Goal: Complete application form: Complete application form

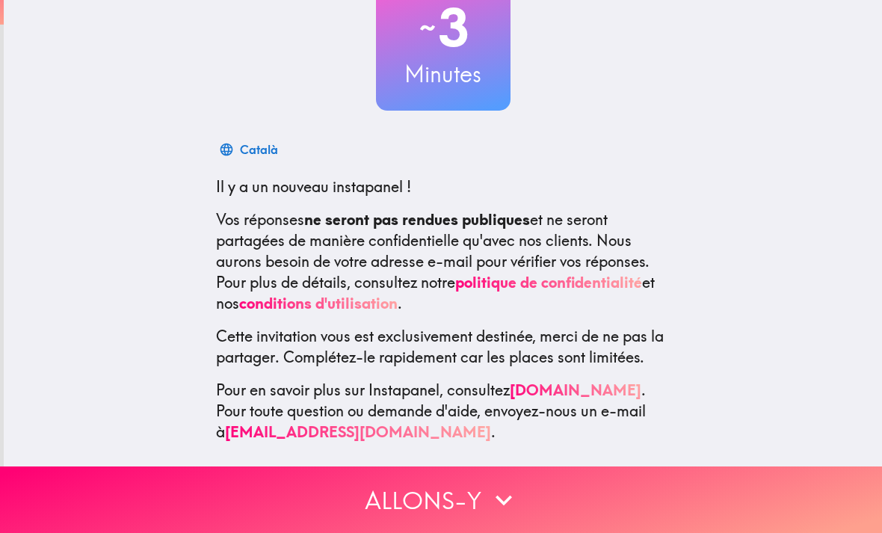
scroll to position [120, 0]
click at [773, 479] on button "Allons-y" at bounding box center [441, 499] width 882 height 67
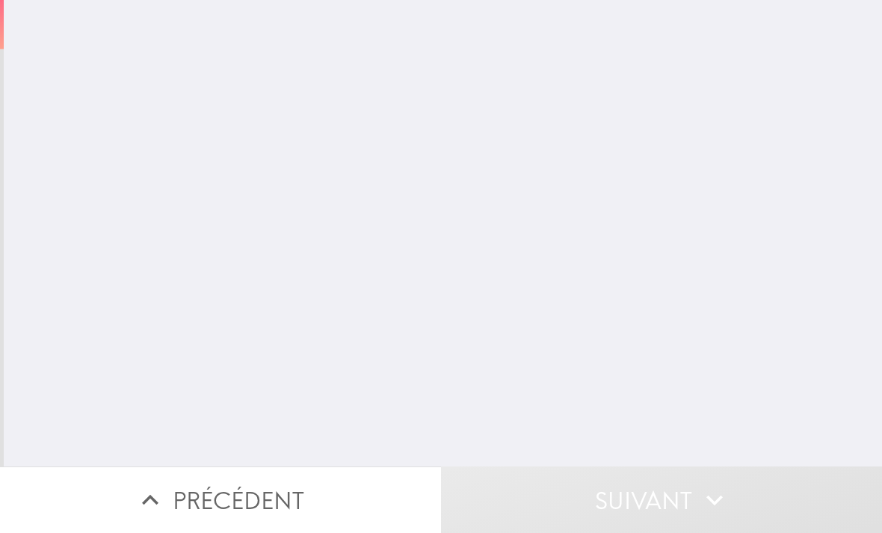
scroll to position [0, 0]
click at [259, 140] on input "number" at bounding box center [307, 120] width 195 height 46
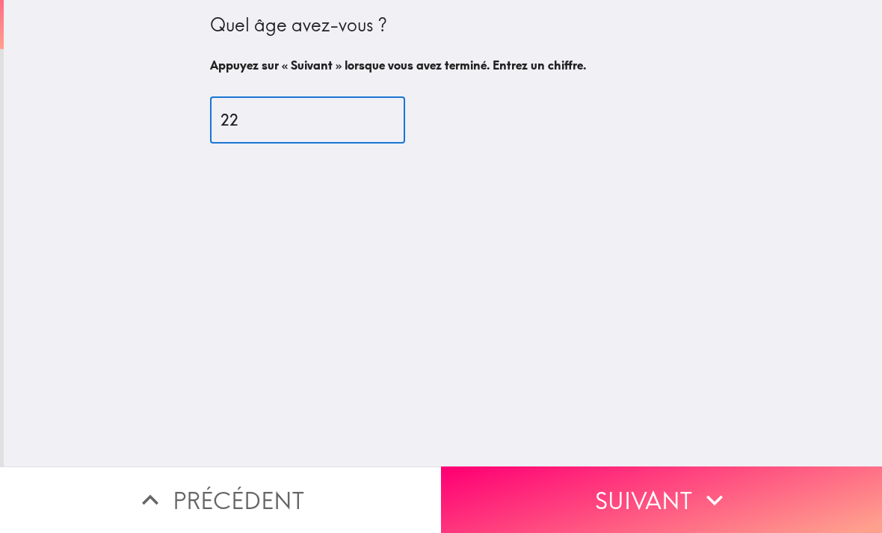
type input "22"
click at [108, 157] on div "Quel âge avez-vous ? Appuyez sur « Suivant » lorsque vous avez terminé. Entrez …" at bounding box center [443, 233] width 878 height 466
click at [803, 484] on button "Suivant" at bounding box center [661, 499] width 441 height 67
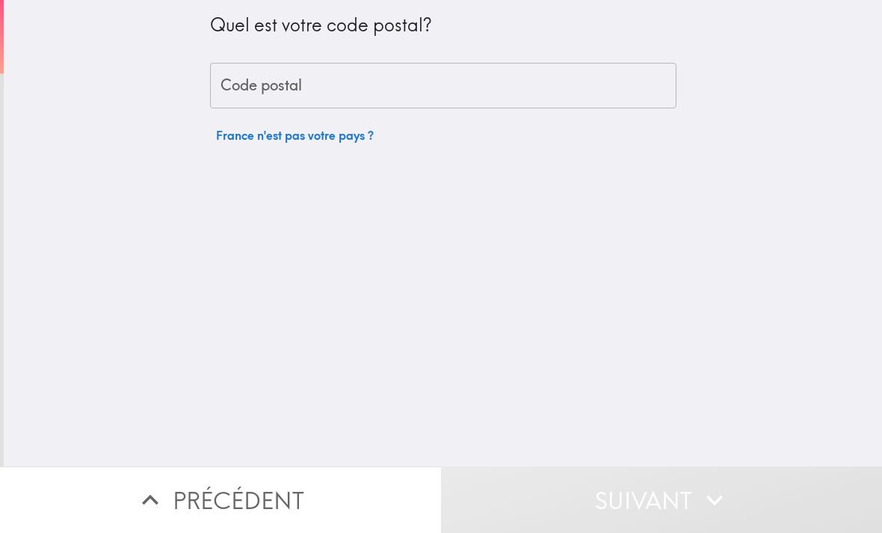
click at [267, 107] on input "Code postal" at bounding box center [443, 86] width 466 height 46
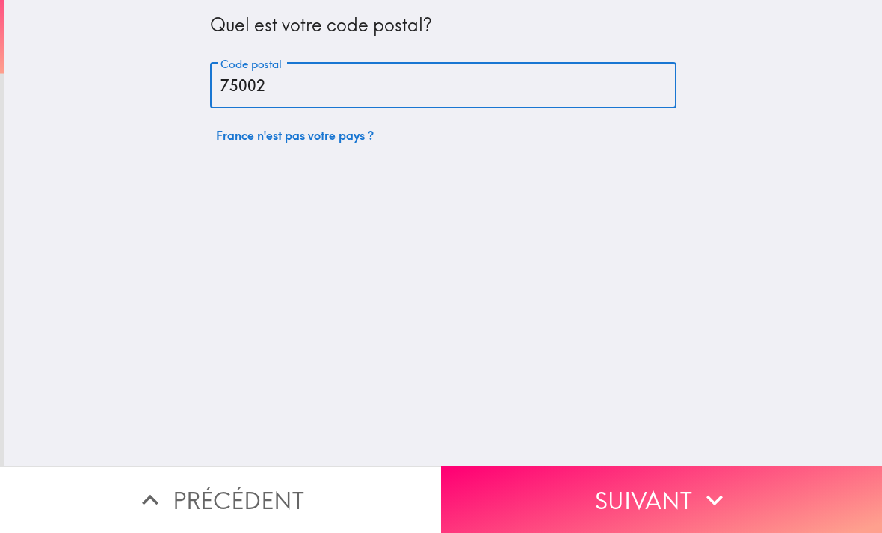
type input "75002"
click at [777, 178] on div "Quel est votre code postal? Code postal 75002 Code postal [GEOGRAPHIC_DATA] n'e…" at bounding box center [443, 233] width 878 height 466
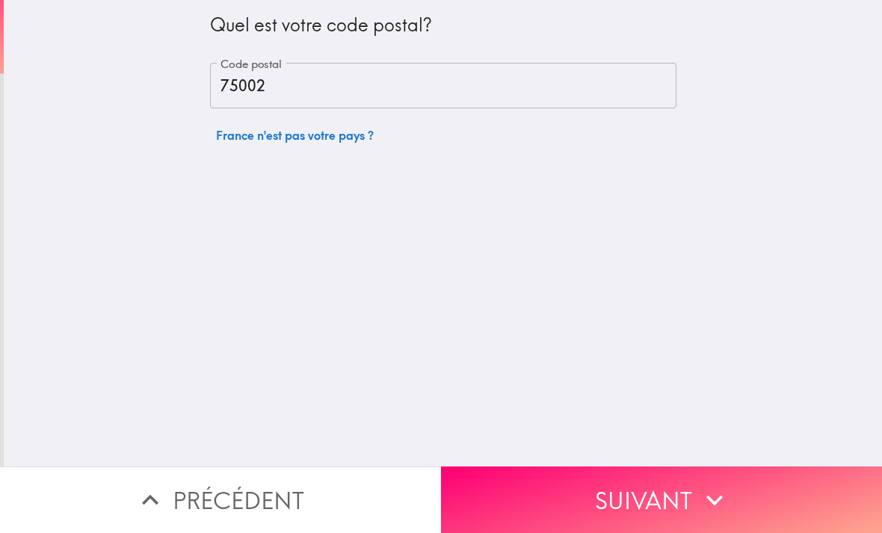
click at [668, 485] on button "Suivant" at bounding box center [661, 499] width 441 height 67
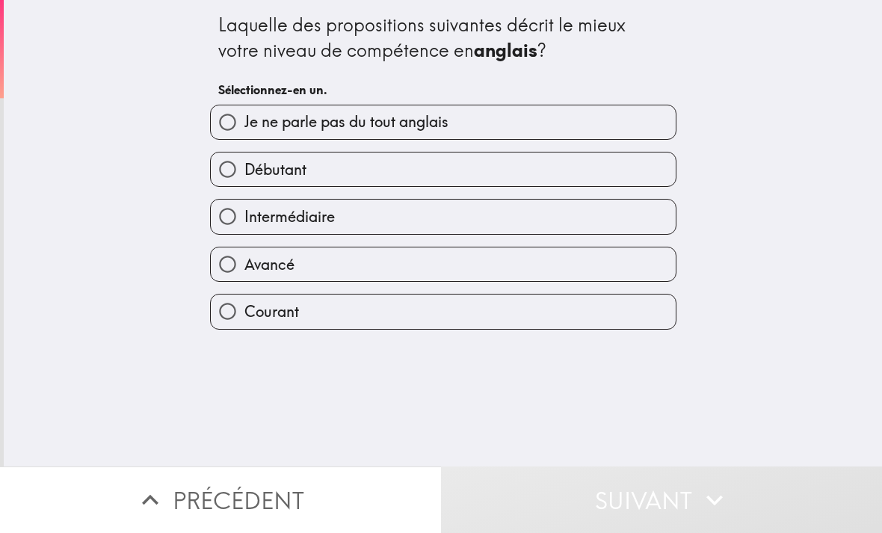
click at [241, 270] on input "Avancé" at bounding box center [228, 264] width 34 height 34
radio input "true"
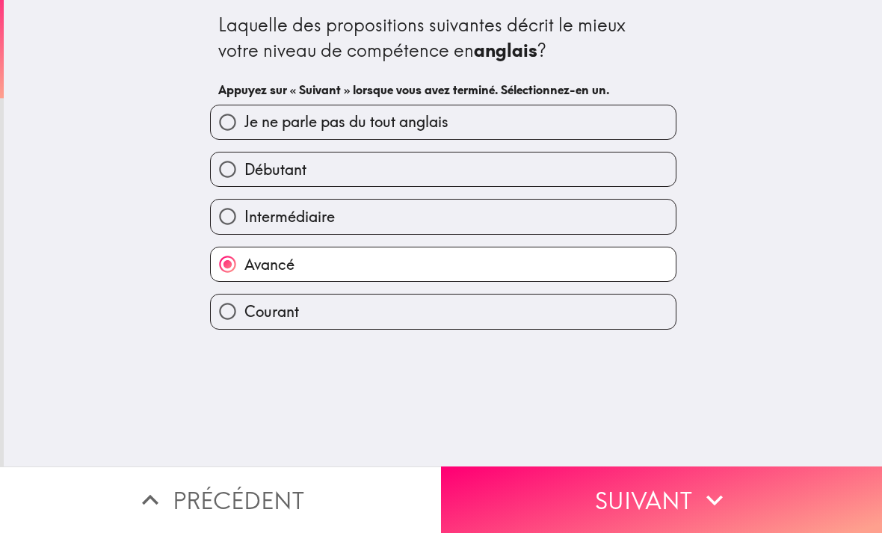
click at [532, 505] on button "Suivant" at bounding box center [661, 499] width 441 height 67
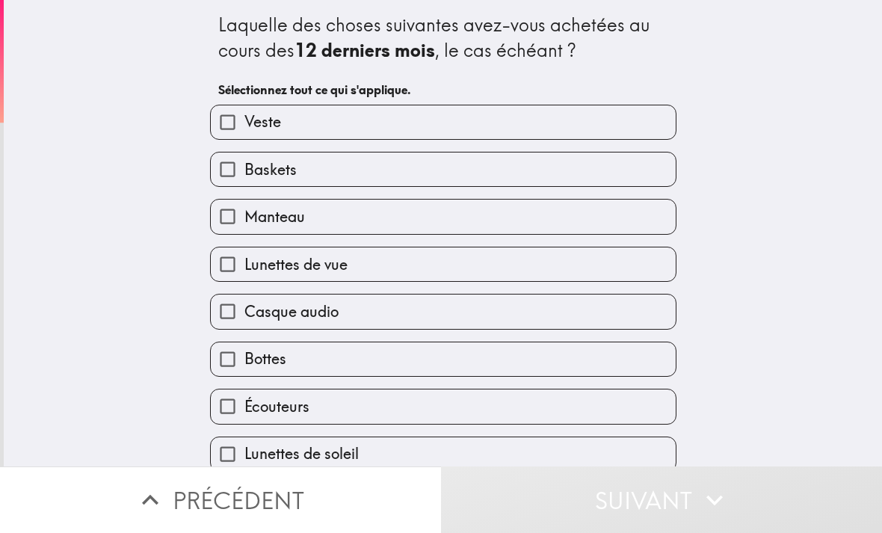
click at [237, 121] on input "Veste" at bounding box center [228, 122] width 34 height 34
checkbox input "true"
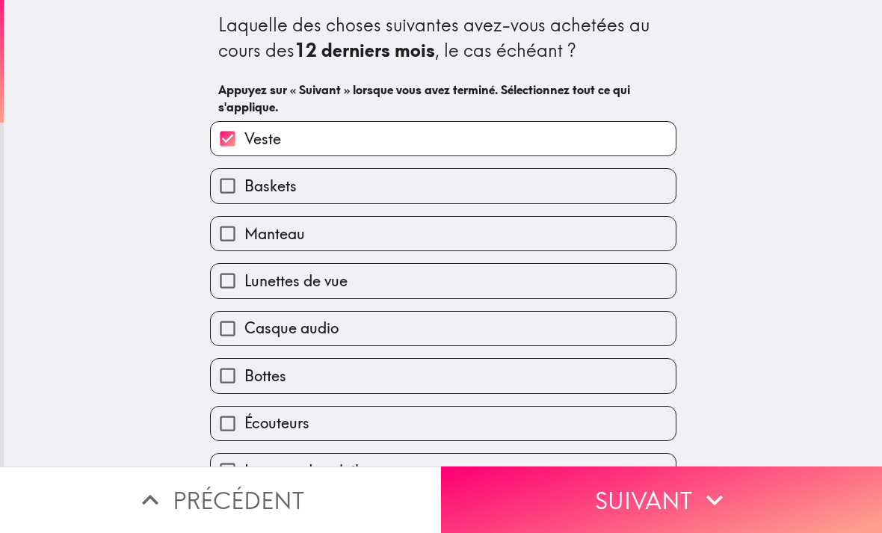
click at [234, 186] on input "Baskets" at bounding box center [228, 186] width 34 height 34
checkbox input "true"
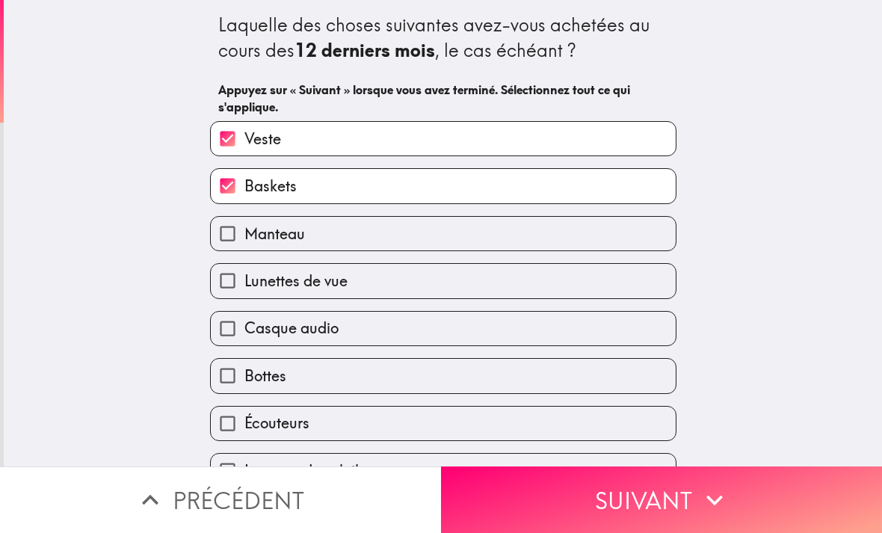
click at [231, 234] on input "Manteau" at bounding box center [228, 234] width 34 height 34
checkbox input "true"
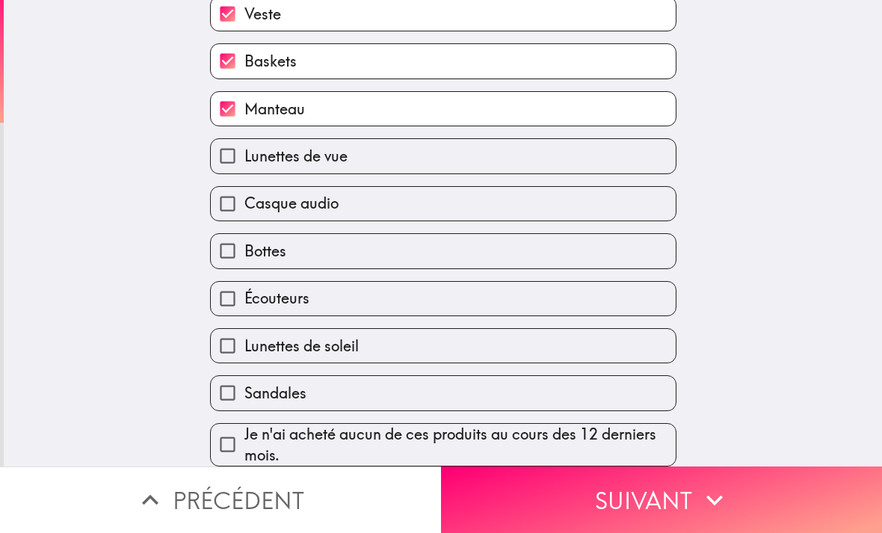
scroll to position [131, 0]
click at [230, 187] on input "Casque audio" at bounding box center [228, 204] width 34 height 34
checkbox input "true"
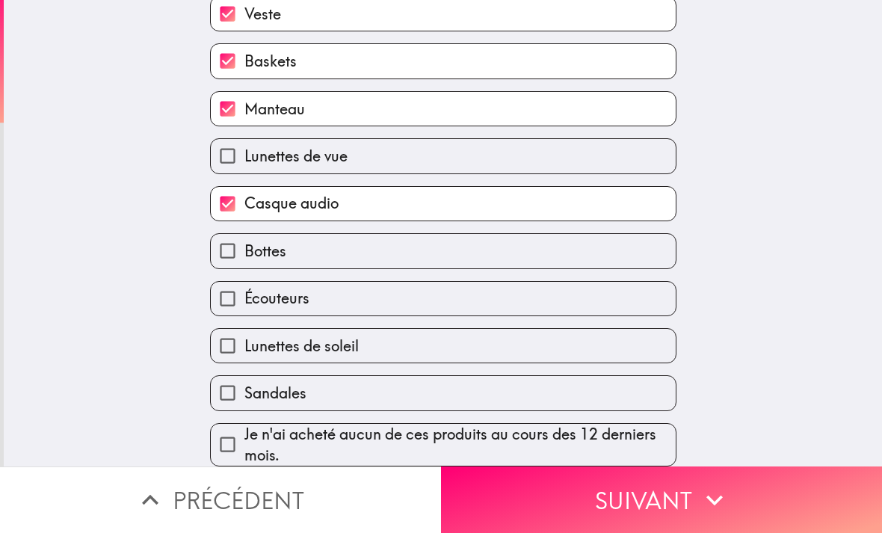
click at [235, 354] on input "Lunettes de soleil" at bounding box center [228, 346] width 34 height 34
checkbox input "true"
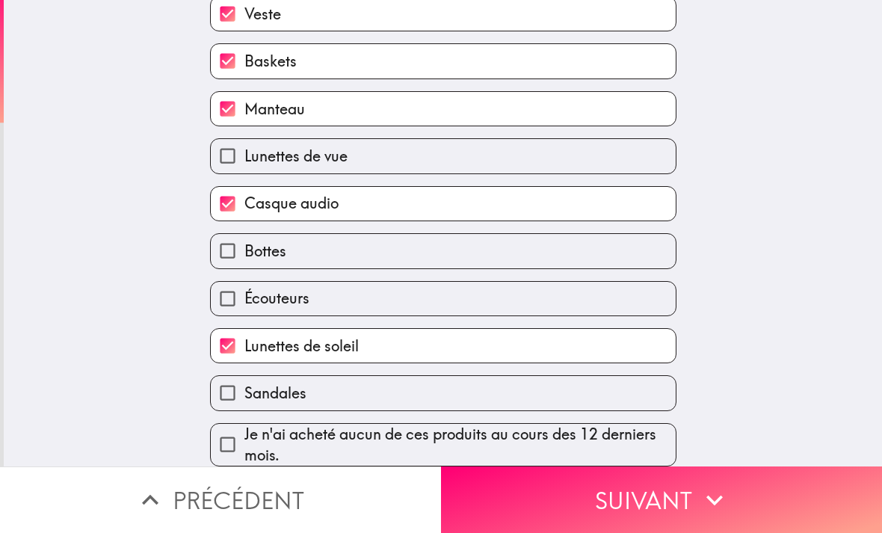
click at [224, 295] on input "Écouteurs" at bounding box center [228, 299] width 34 height 34
checkbox input "true"
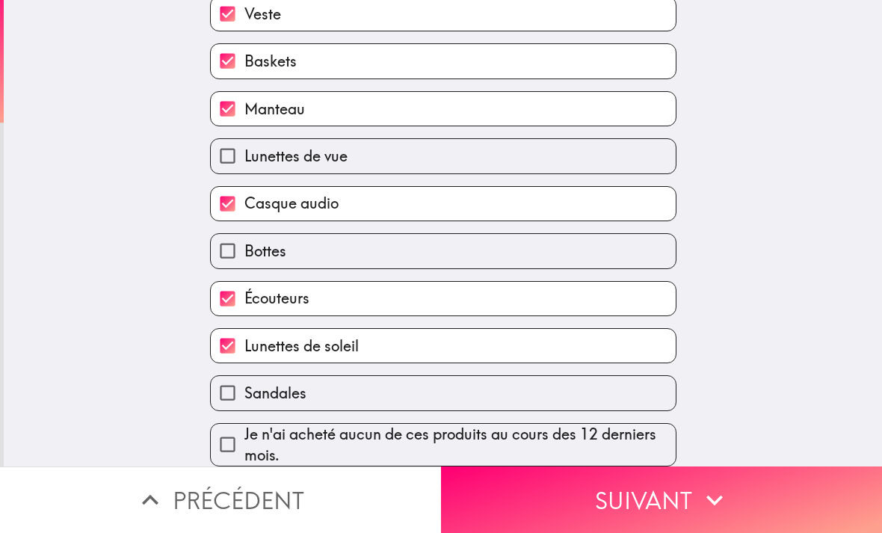
click at [227, 145] on input "Lunettes de vue" at bounding box center [228, 156] width 34 height 34
checkbox input "true"
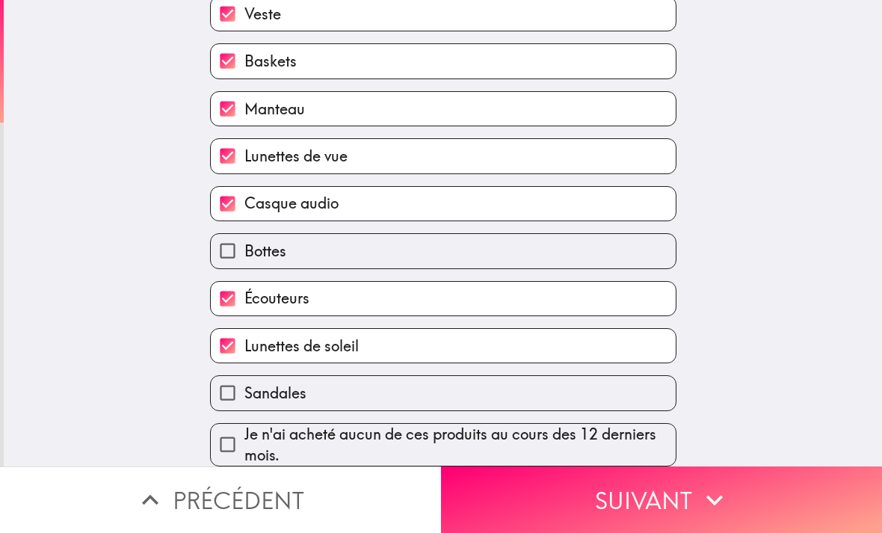
click at [790, 500] on button "Suivant" at bounding box center [661, 499] width 441 height 67
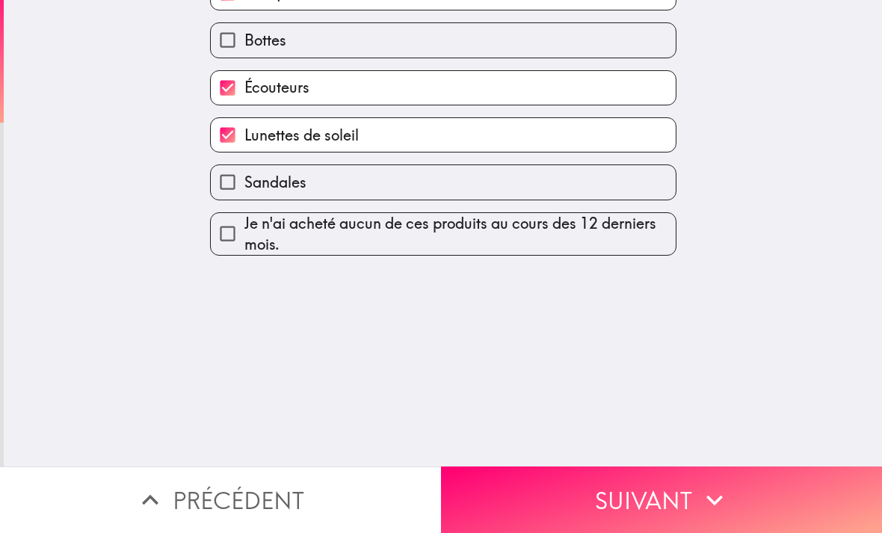
scroll to position [0, 0]
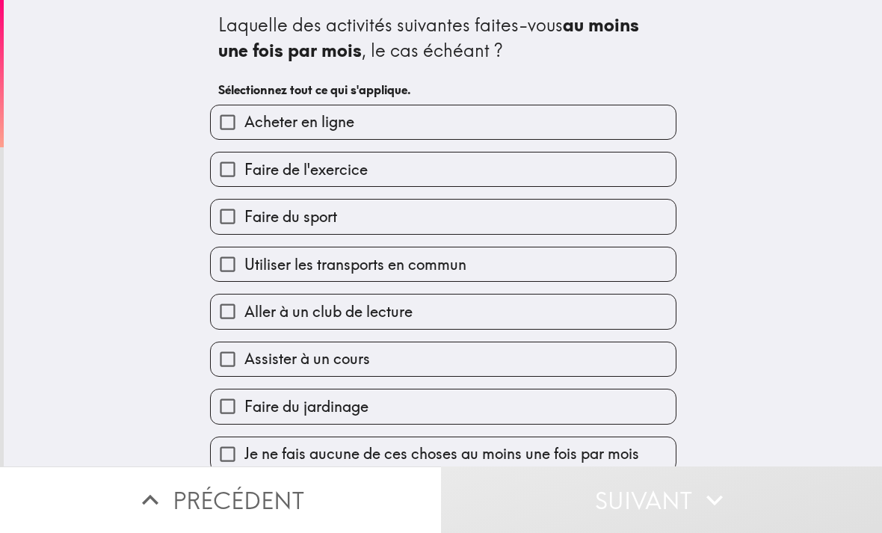
click at [244, 115] on input "Acheter en ligne" at bounding box center [228, 122] width 34 height 34
checkbox input "true"
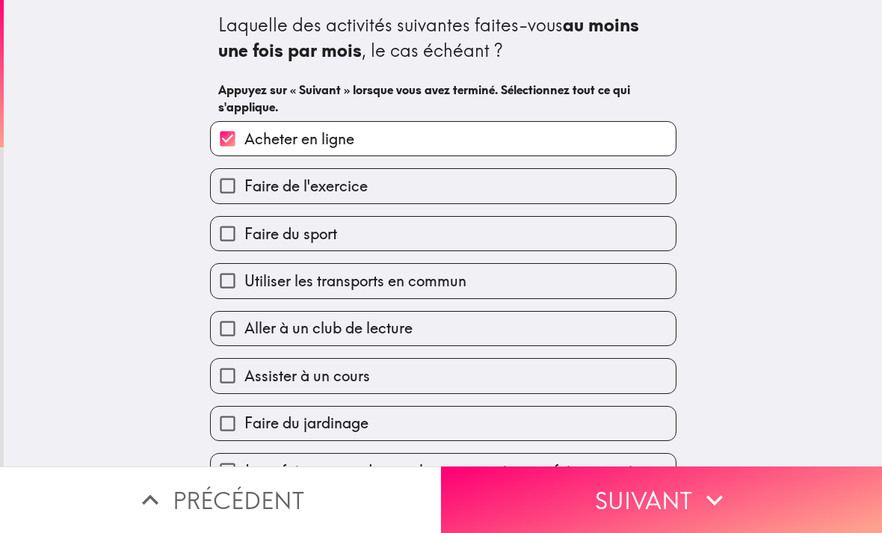
click at [220, 188] on input "Faire de l'exercice" at bounding box center [228, 186] width 34 height 34
checkbox input "true"
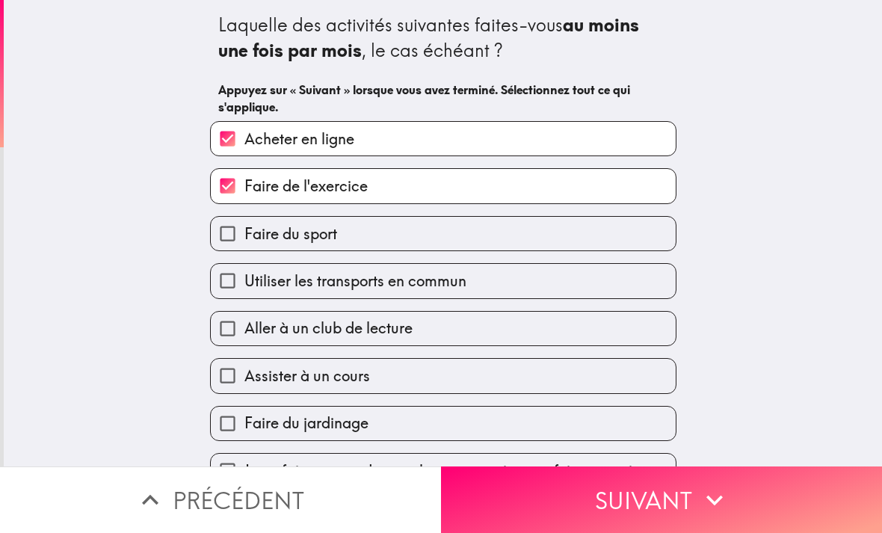
click at [218, 235] on input "Faire du sport" at bounding box center [228, 234] width 34 height 34
checkbox input "true"
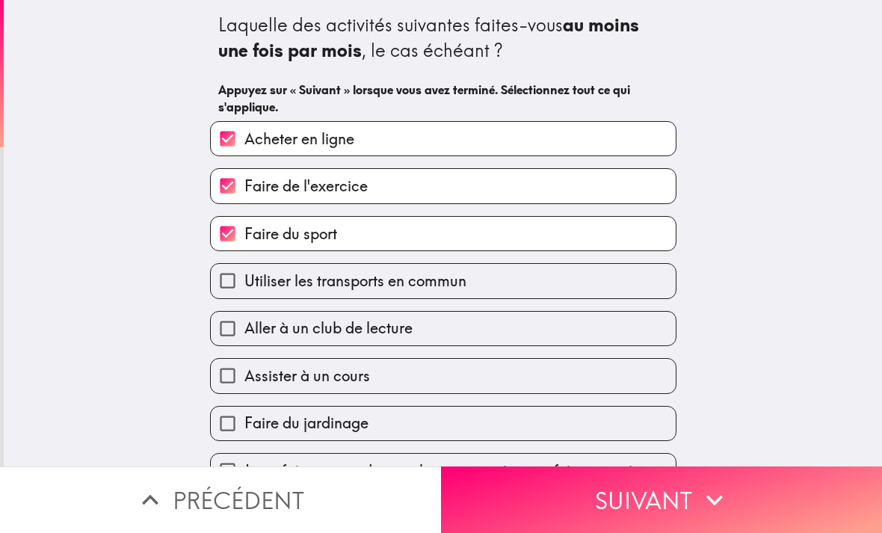
click at [225, 289] on input "Utiliser les transports en commun" at bounding box center [228, 281] width 34 height 34
checkbox input "true"
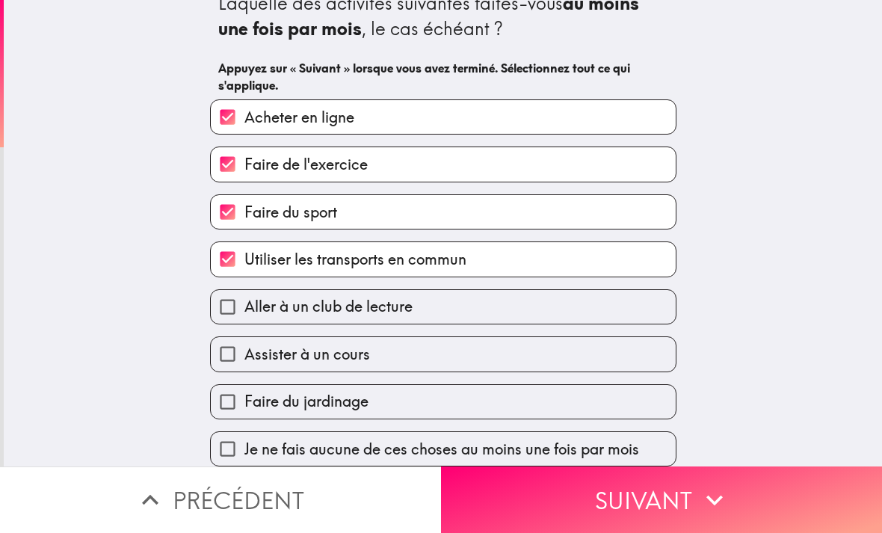
scroll to position [26, 0]
click at [231, 354] on input "Assister à un cours" at bounding box center [228, 354] width 34 height 34
checkbox input "true"
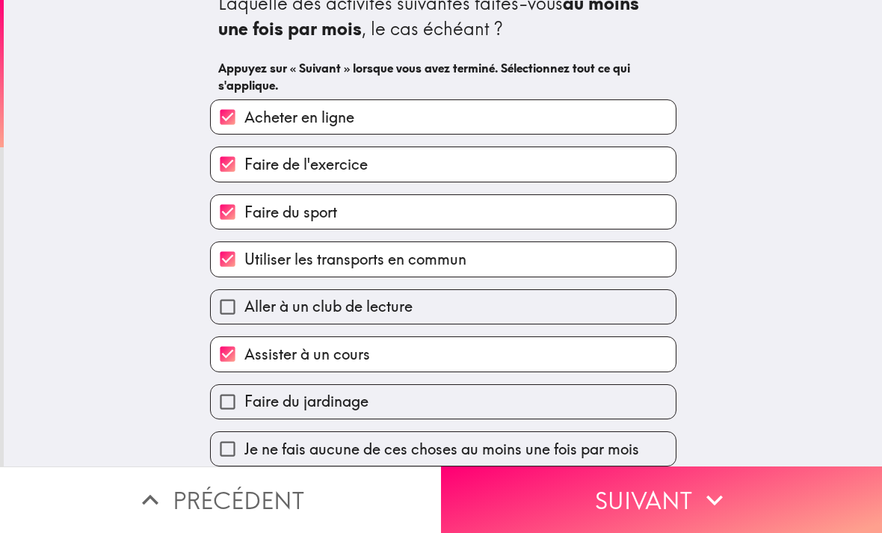
click at [230, 404] on input "Faire du jardinage" at bounding box center [228, 402] width 34 height 34
checkbox input "true"
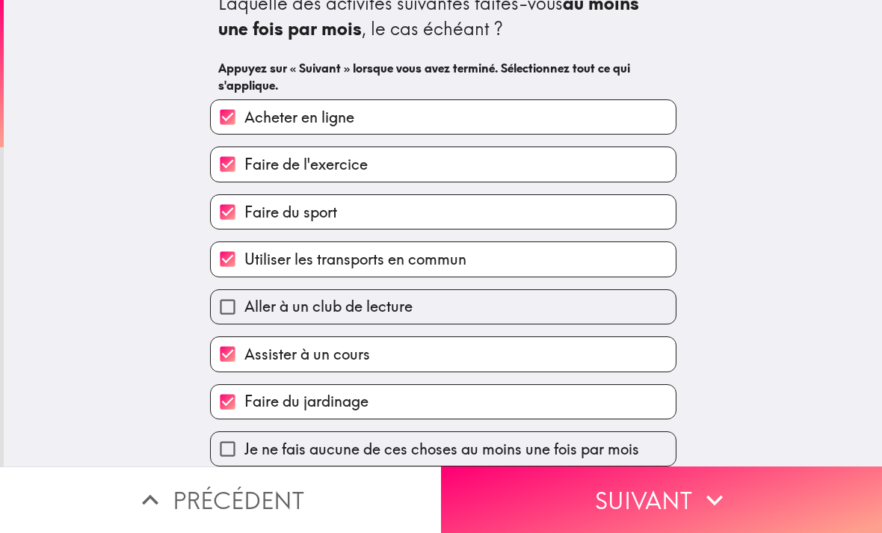
click at [795, 492] on button "Suivant" at bounding box center [661, 499] width 441 height 67
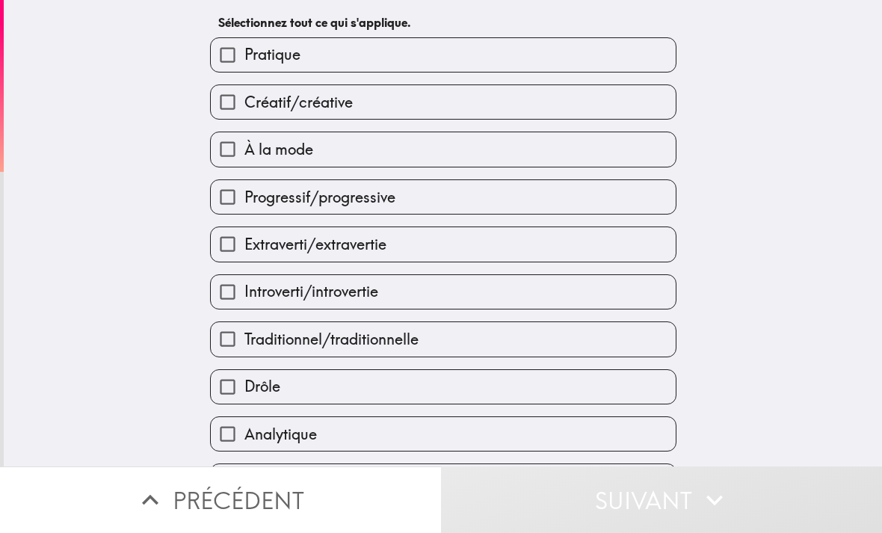
scroll to position [72, 0]
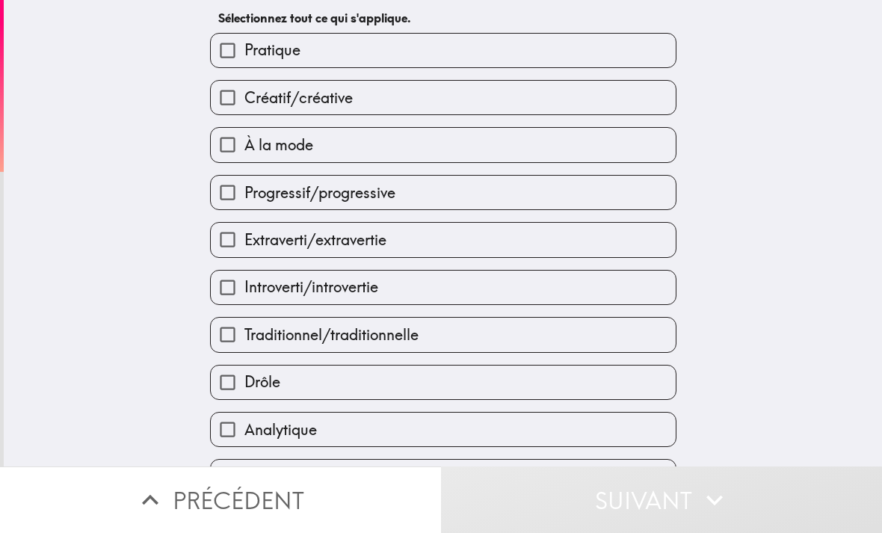
click at [105, 201] on div "À quels attributs parmi les suivants vous identifiez-vous, le cas échéant ? Sél…" at bounding box center [443, 161] width 878 height 466
click at [215, 81] on input "Créatif/créative" at bounding box center [228, 98] width 34 height 34
checkbox input "true"
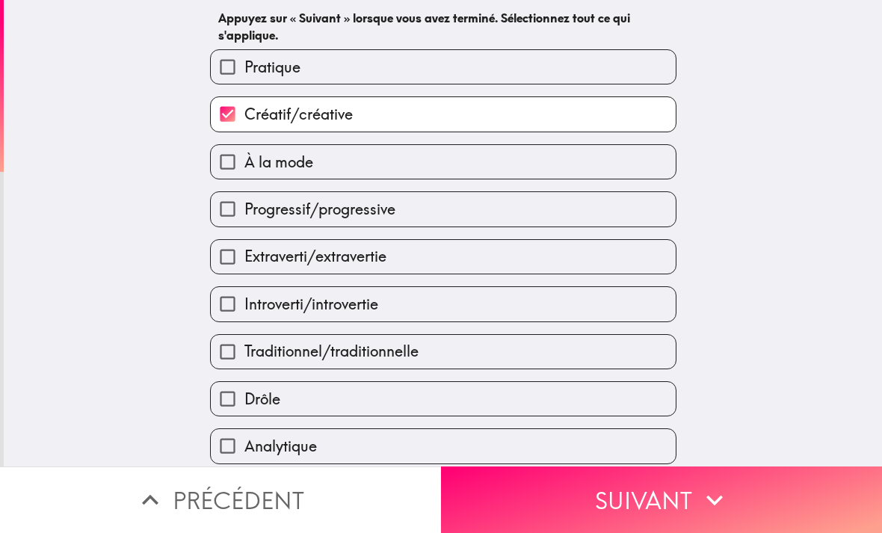
click at [231, 68] on input "Pratique" at bounding box center [228, 67] width 34 height 34
checkbox input "true"
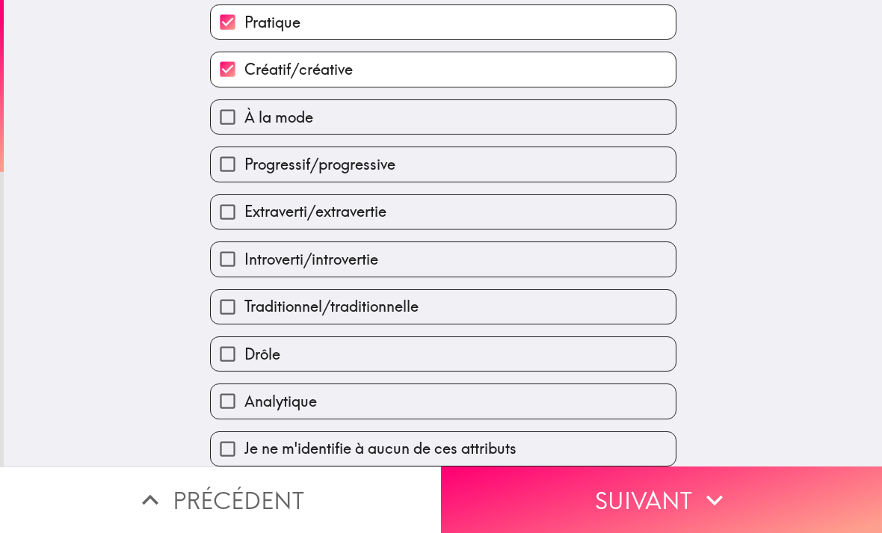
scroll to position [123, 0]
click at [228, 161] on input "Progressif/progressive" at bounding box center [228, 164] width 34 height 34
checkbox input "true"
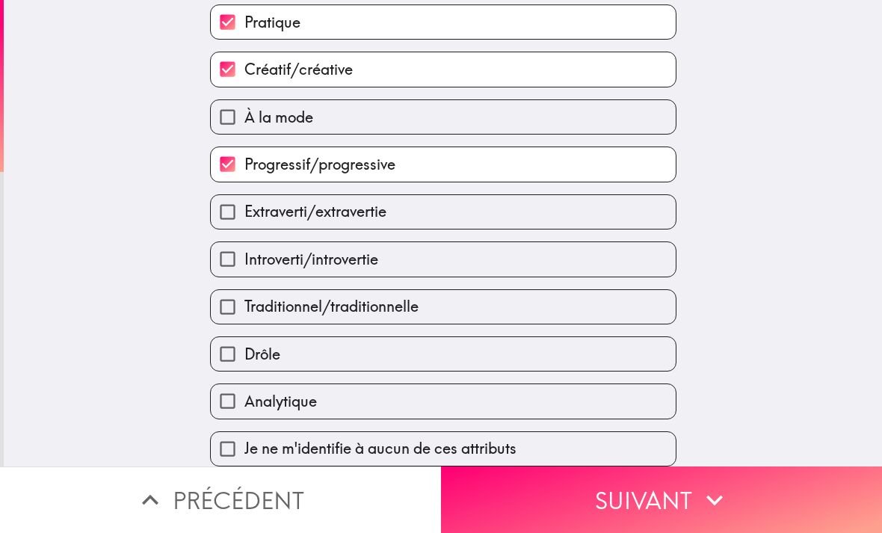
click at [218, 258] on input "Introverti/introvertie" at bounding box center [228, 259] width 34 height 34
checkbox input "true"
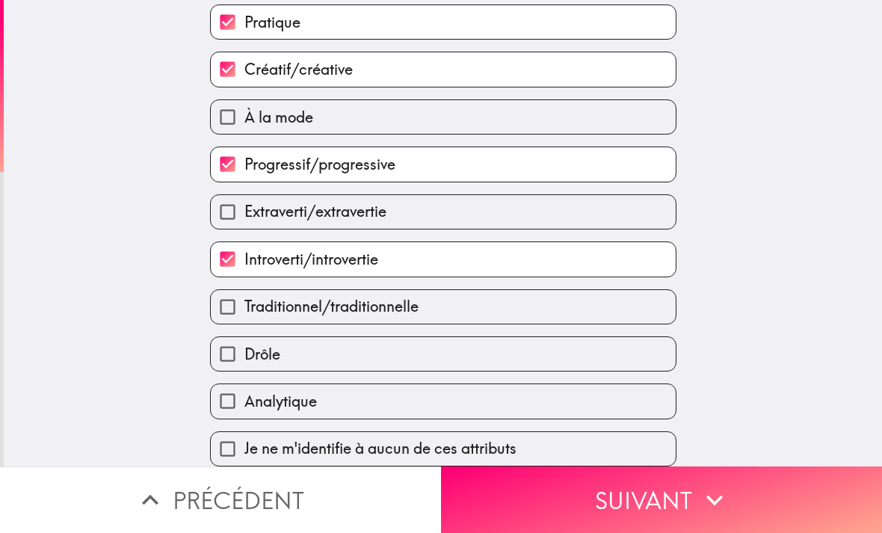
click at [223, 354] on input "Drôle" at bounding box center [228, 354] width 34 height 34
checkbox input "true"
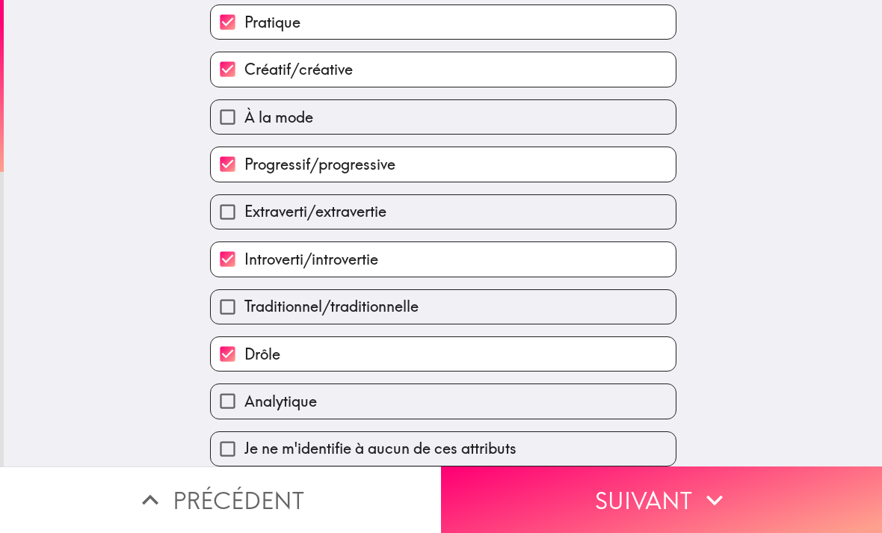
click at [223, 397] on input "Analytique" at bounding box center [228, 401] width 34 height 34
checkbox input "true"
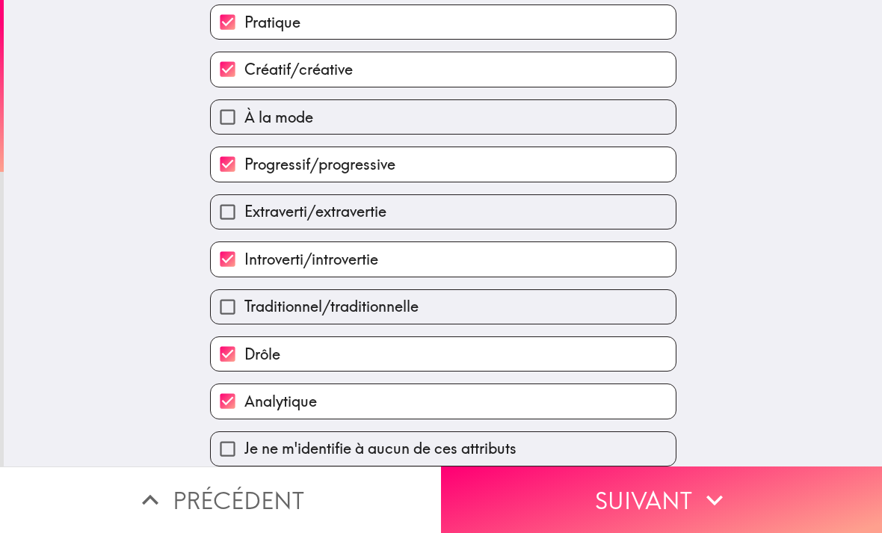
click at [227, 349] on input "Drôle" at bounding box center [228, 354] width 34 height 34
checkbox input "false"
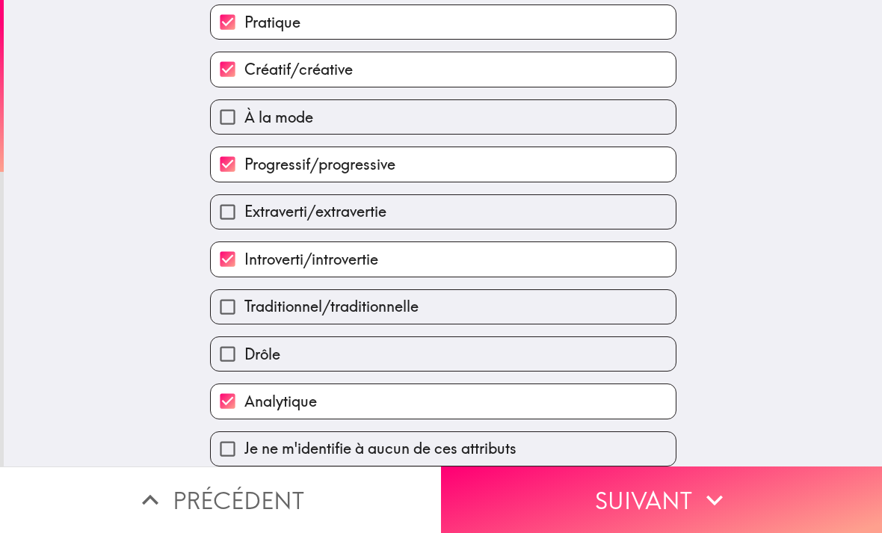
click at [789, 496] on button "Suivant" at bounding box center [661, 499] width 441 height 67
